Goal: Transaction & Acquisition: Register for event/course

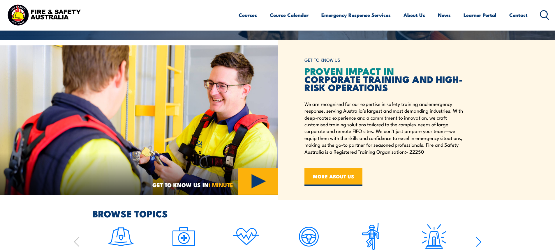
scroll to position [204, 0]
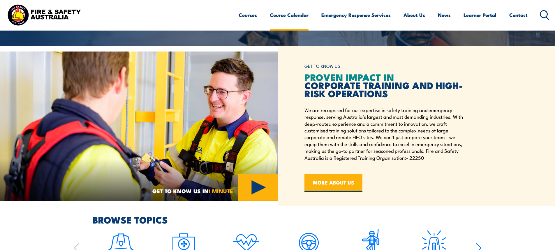
click at [285, 16] on link "Course Calendar" at bounding box center [289, 14] width 39 height 15
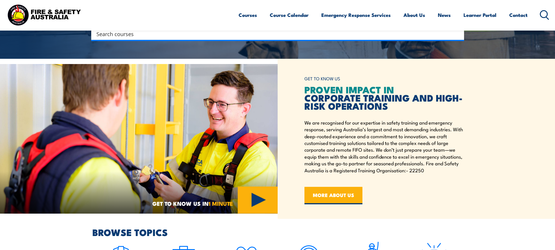
scroll to position [134, 0]
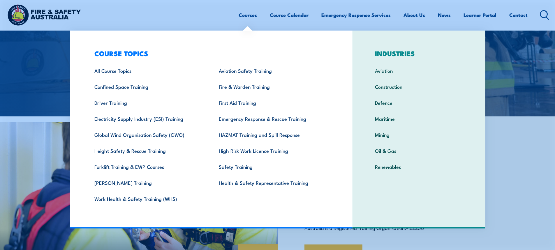
click at [251, 16] on link "Courses" at bounding box center [248, 14] width 18 height 15
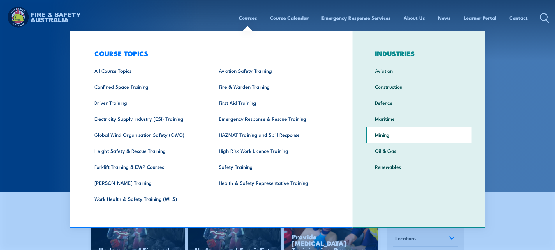
click at [385, 135] on link "Mining" at bounding box center [419, 135] width 106 height 16
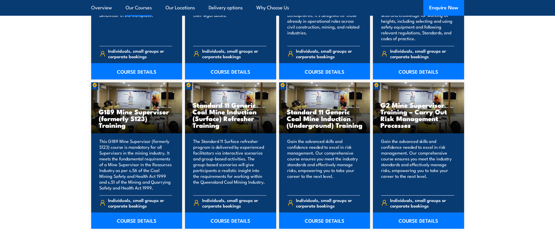
scroll to position [2854, 0]
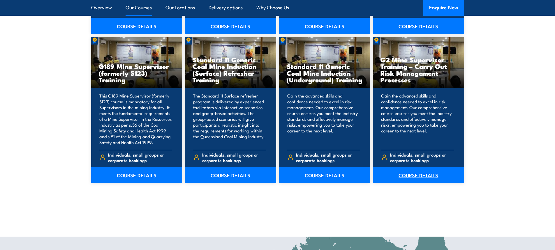
click at [416, 167] on link "COURSE DETAILS" at bounding box center [418, 175] width 91 height 16
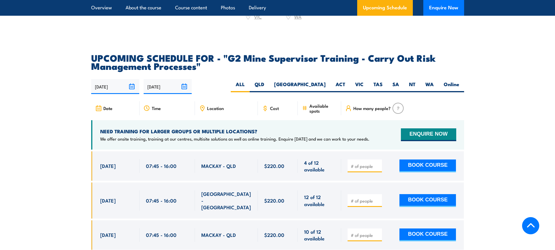
scroll to position [1078, 0]
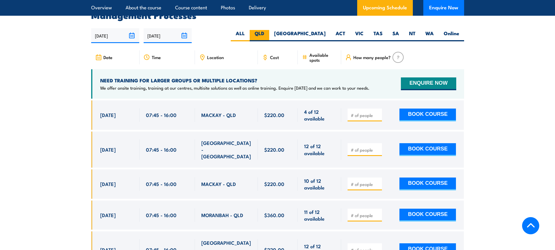
click at [269, 38] on label "QLD" at bounding box center [260, 35] width 20 height 11
click at [268, 34] on input "QLD" at bounding box center [266, 32] width 4 height 4
radio input "true"
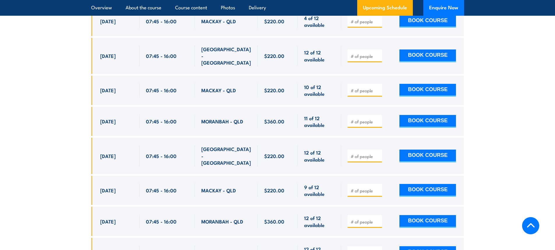
scroll to position [1172, 0]
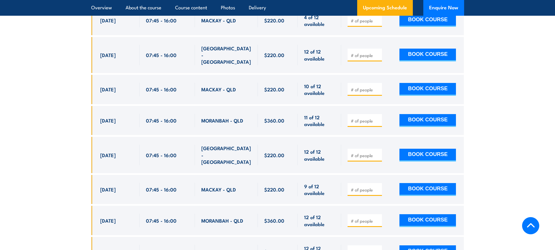
click at [369, 153] on input "number" at bounding box center [365, 156] width 29 height 6
type input "1"
click at [413, 149] on button "BOOK COURSE" at bounding box center [427, 155] width 57 height 13
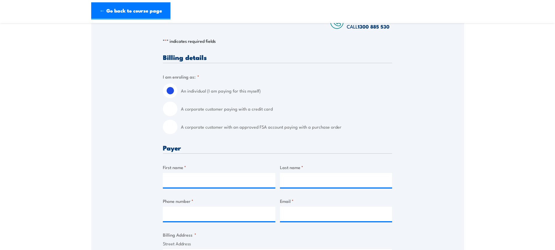
scroll to position [117, 0]
click at [168, 126] on input "A corporate customer with an approved FSA account paying with a purchase order" at bounding box center [170, 126] width 15 height 15
radio input "true"
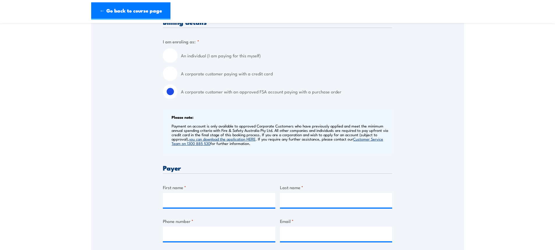
scroll to position [233, 0]
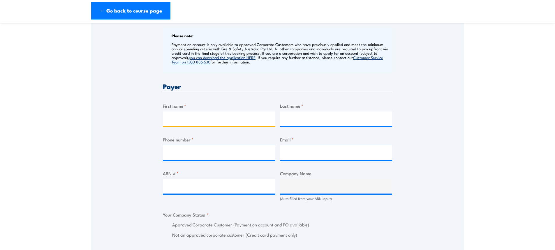
click at [210, 121] on input "First name *" at bounding box center [219, 119] width 112 height 15
type input "Dana"
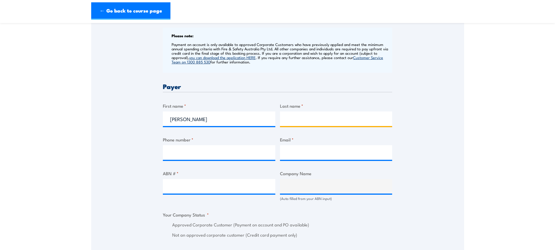
click at [305, 120] on input "Last name *" at bounding box center [336, 119] width 112 height 15
type input "Crisan"
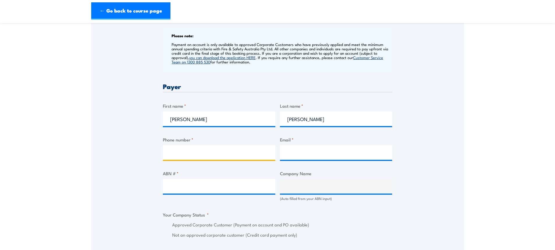
click at [251, 153] on input "Phone number *" at bounding box center [219, 152] width 112 height 15
type input "0414138844"
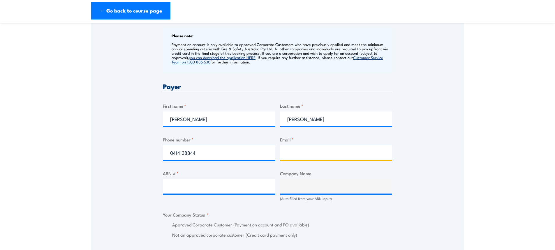
click at [334, 155] on input "Email *" at bounding box center [336, 152] width 112 height 15
type input "dana.crisa@actiondb.com.au"
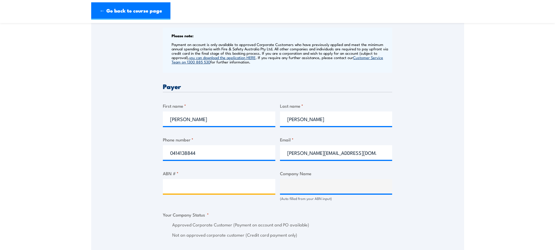
click at [186, 188] on input "ABN # *" at bounding box center [219, 186] width 112 height 15
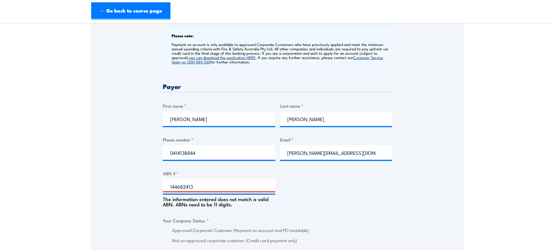
click at [320, 186] on div "Billing details I am enroling as: * An individual (I am paying for this myself)…" at bounding box center [277, 238] width 229 height 603
click at [203, 190] on input "144682413" at bounding box center [219, 186] width 112 height 15
drag, startPoint x: 205, startPoint y: 190, endPoint x: 150, endPoint y: 189, distance: 55.3
click at [150, 189] on div "Speak to a specialist CALL 1300 885 530 CALL 1300 885 530 " * " indicates requi…" at bounding box center [277, 209] width 373 height 666
type input "13144682413"
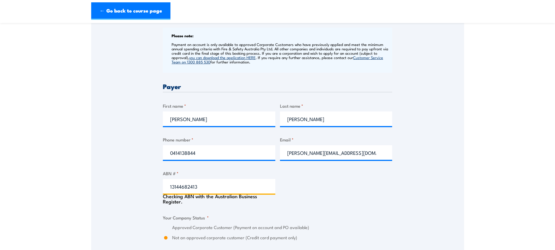
type input "ACTION DRILL & BLAST PTY LTD"
radio input "true"
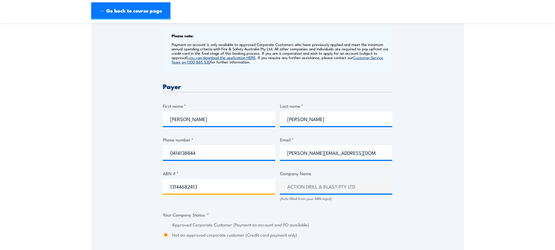
type input "13144682413"
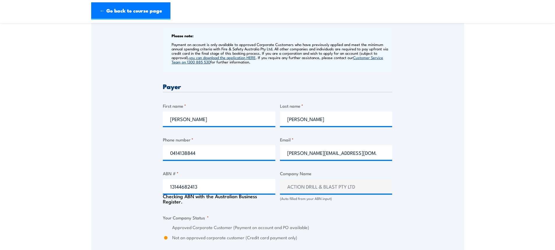
click at [409, 194] on div "Speak to a specialist CALL 1300 885 530 CALL 1300 885 530 " * " indicates requi…" at bounding box center [277, 207] width 373 height 663
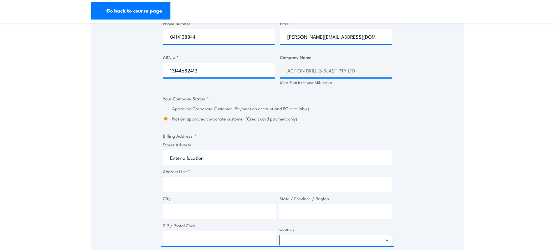
scroll to position [350, 0]
click at [368, 122] on div "Billing details I am enroling as: * An individual (I am paying for this myself)…" at bounding box center [277, 119] width 229 height 597
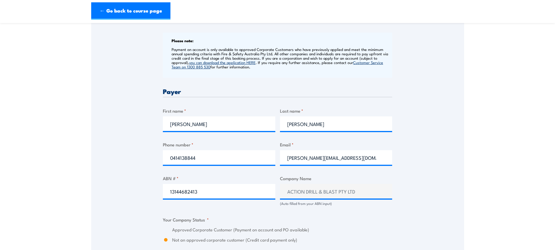
scroll to position [175, 0]
